Goal: Navigation & Orientation: Find specific page/section

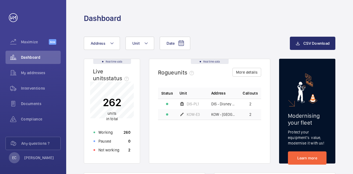
click at [28, 56] on span "Dashboard" at bounding box center [41, 58] width 40 height 6
